Goal: Browse casually: Explore the website without a specific task or goal

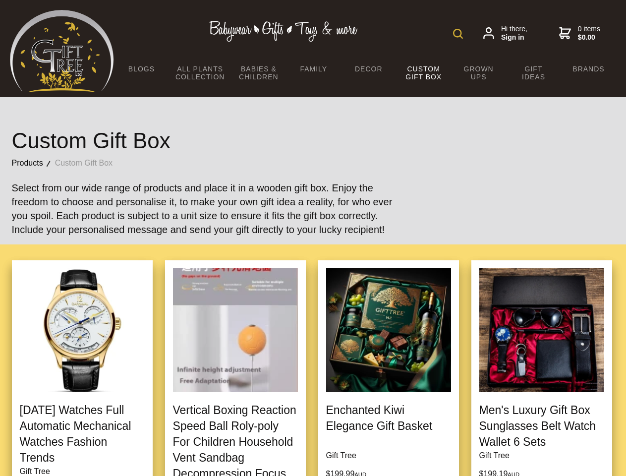
click at [458, 34] on img at bounding box center [458, 34] width 10 height 10
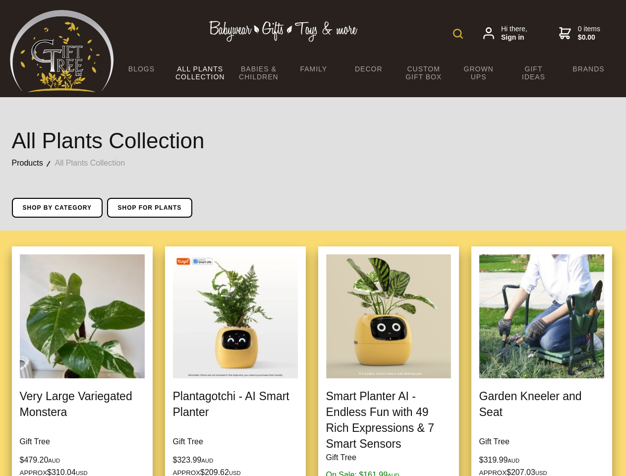
click at [458, 34] on img at bounding box center [458, 34] width 10 height 10
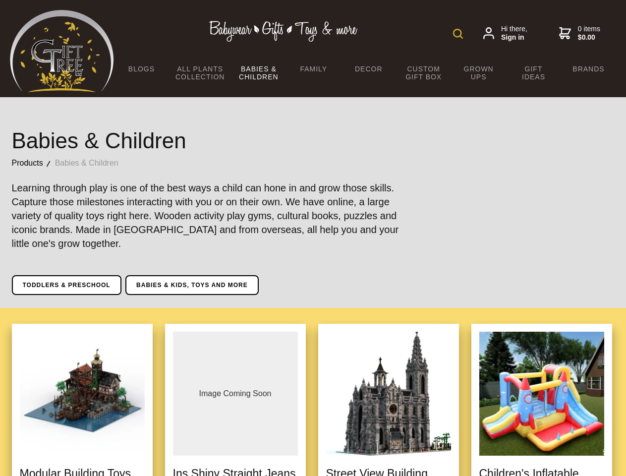
click at [458, 34] on img at bounding box center [458, 34] width 10 height 10
